Goal: Task Accomplishment & Management: Use online tool/utility

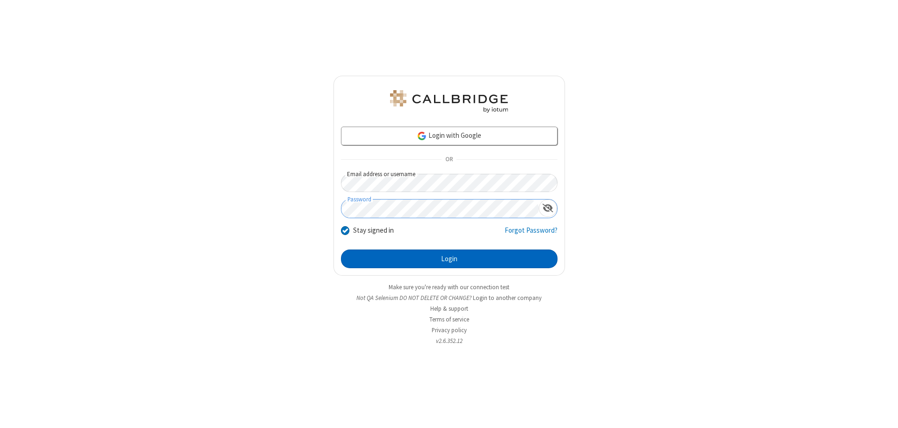
click at [449, 259] on button "Login" at bounding box center [449, 259] width 217 height 19
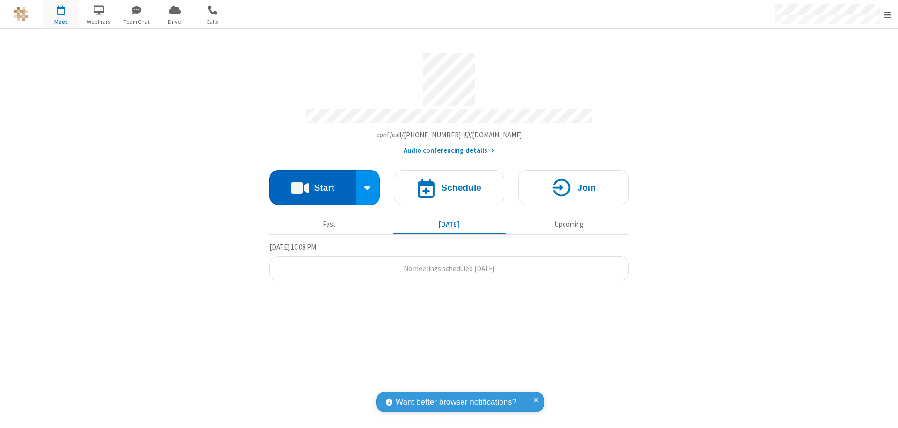
click at [312, 183] on button "Start" at bounding box center [312, 187] width 87 height 35
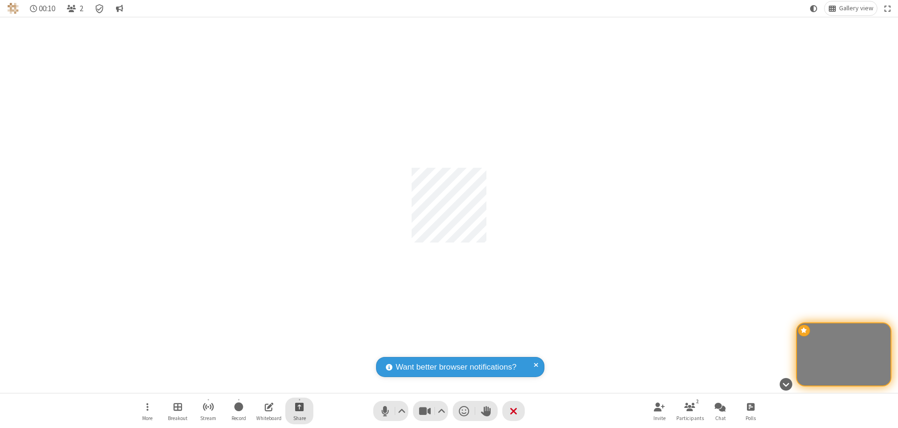
click at [299, 407] on span "Start sharing" at bounding box center [299, 407] width 9 height 12
click at [261, 384] on span "Share my screen" at bounding box center [261, 385] width 11 height 8
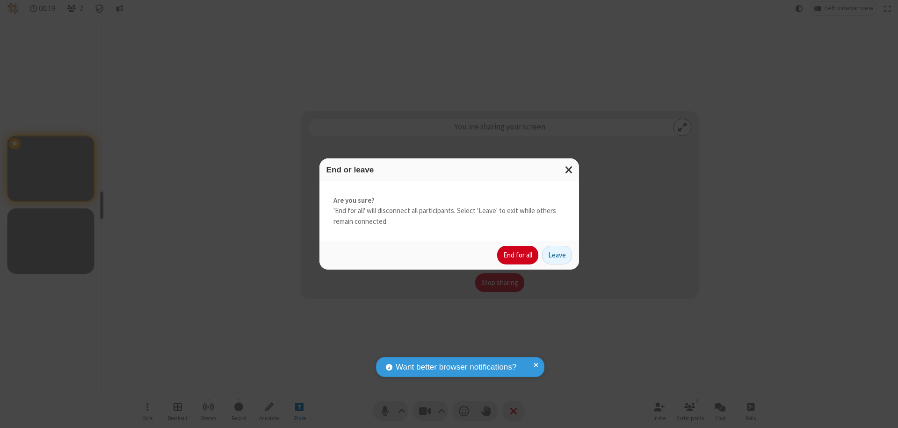
click at [518, 255] on button "End for all" at bounding box center [517, 255] width 41 height 19
